Goal: Find contact information: Find contact information

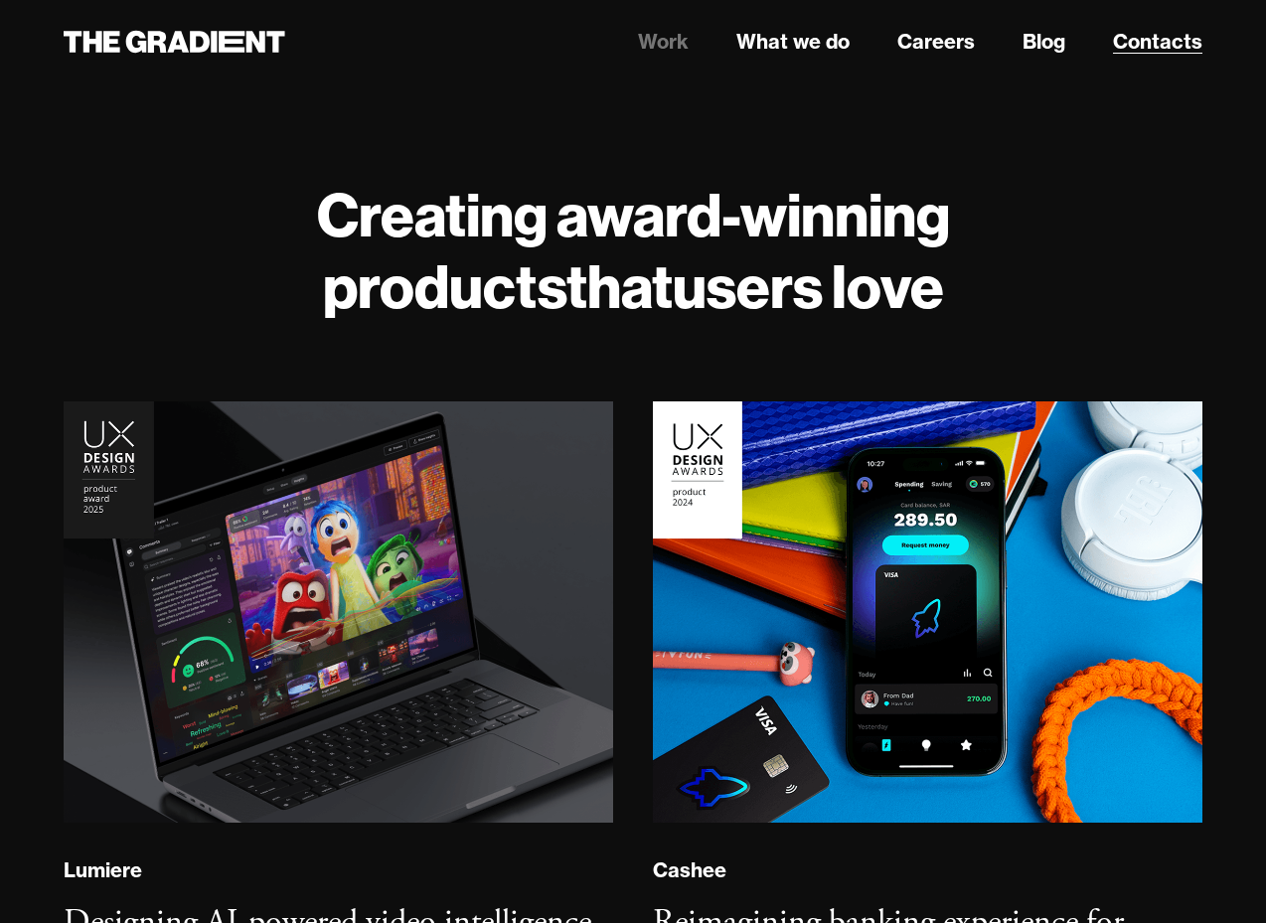
click at [1145, 45] on link "Contacts" at bounding box center [1157, 42] width 89 height 30
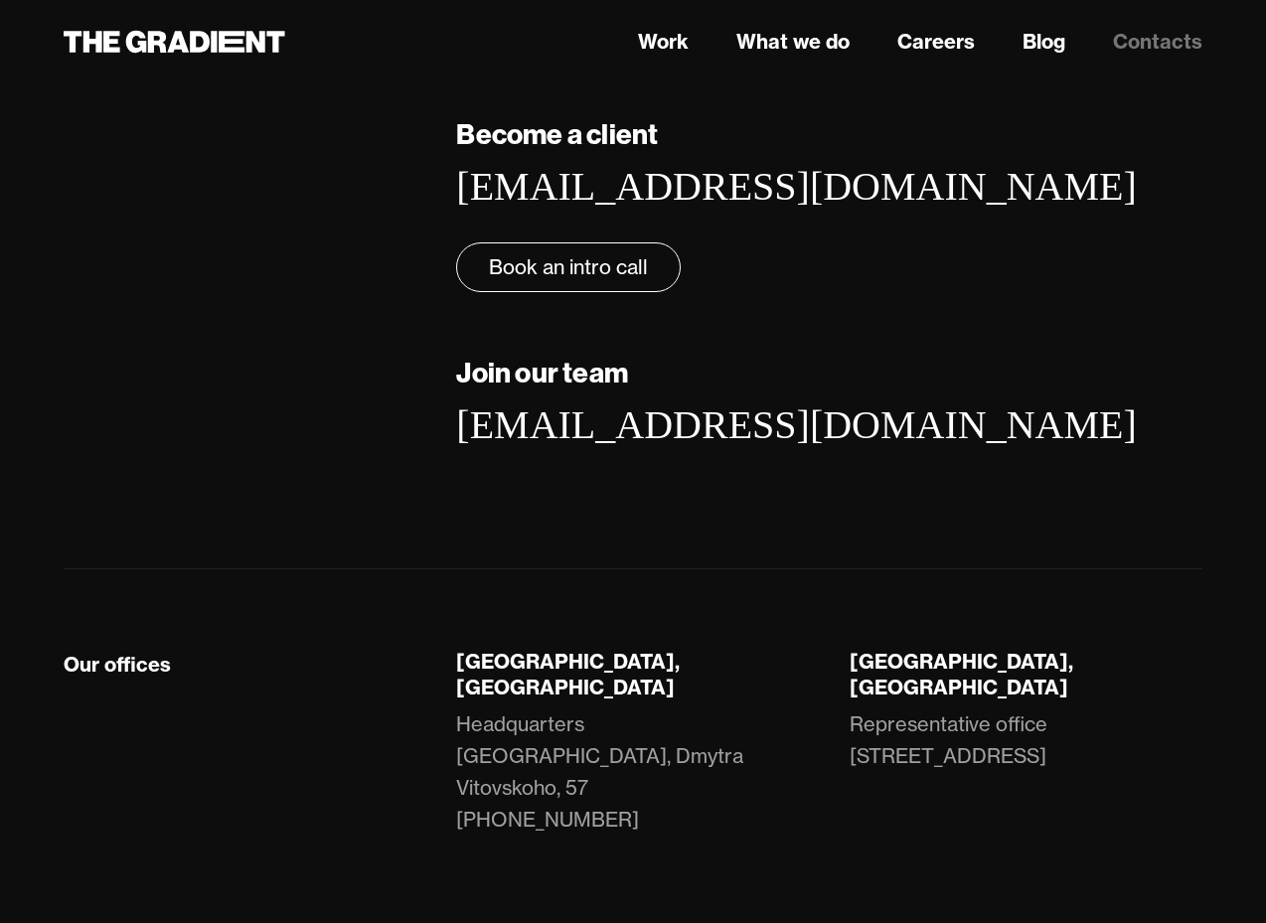
scroll to position [268, 0]
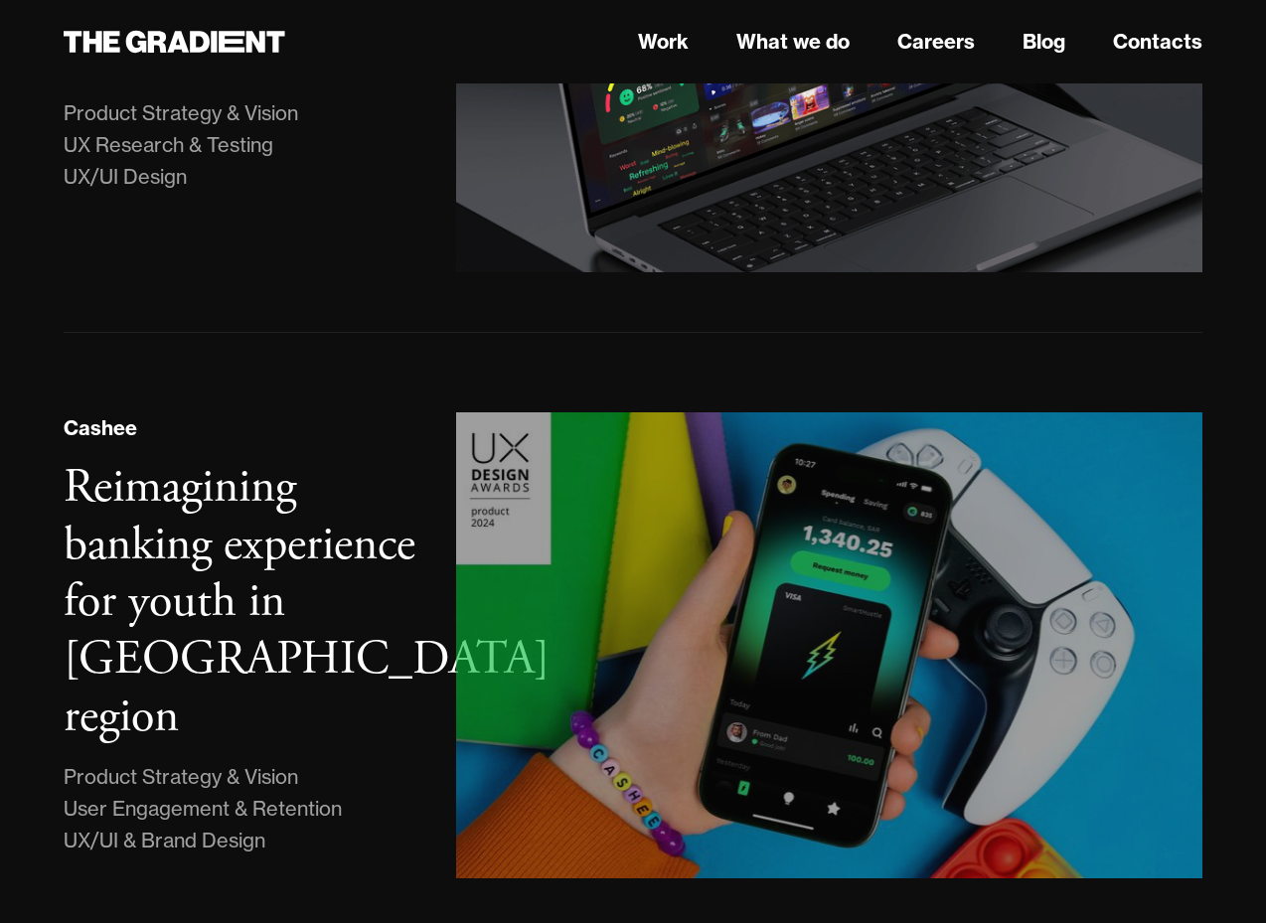
scroll to position [871, 0]
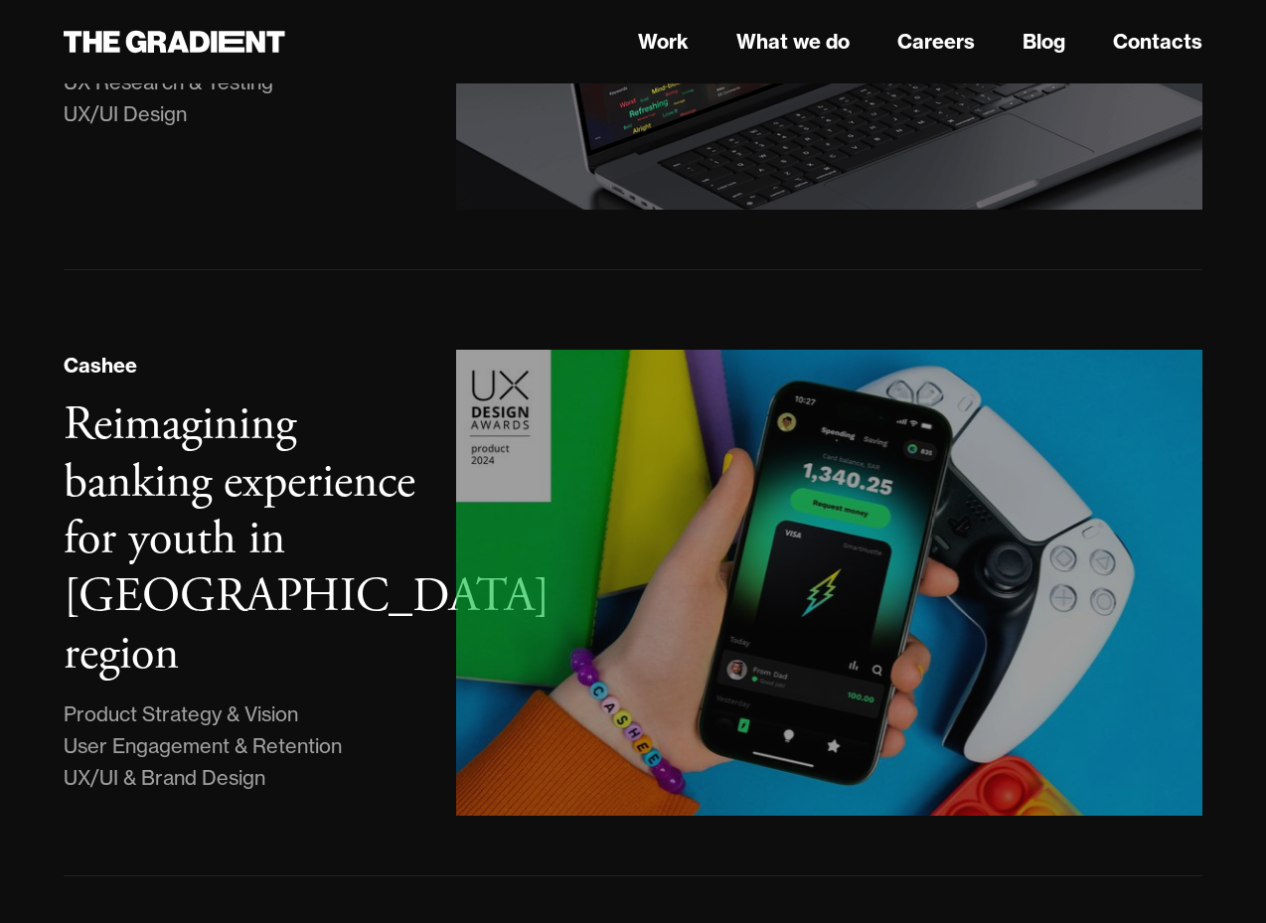
click at [534, 604] on img at bounding box center [829, 583] width 761 height 476
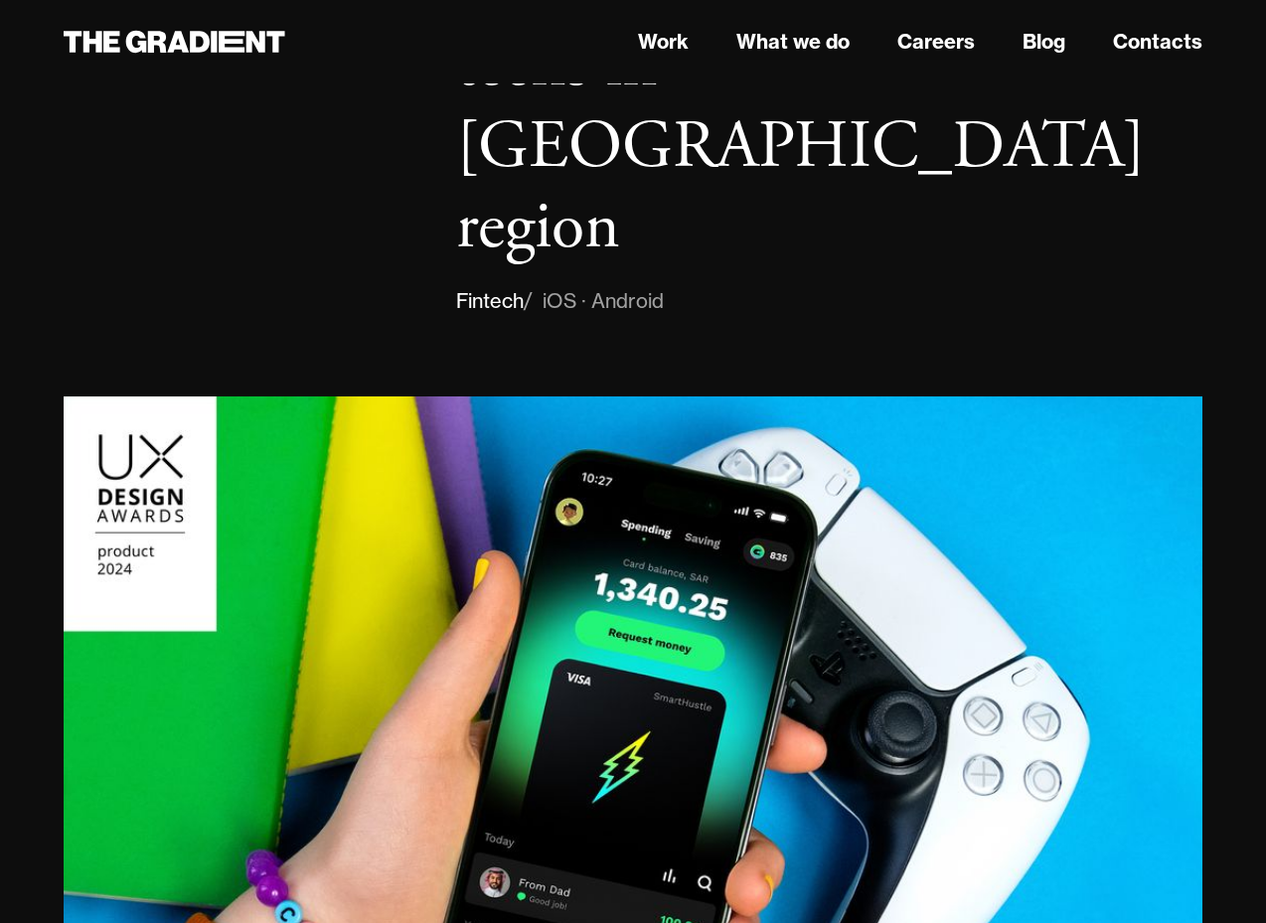
scroll to position [73, 0]
